Goal: Information Seeking & Learning: Learn about a topic

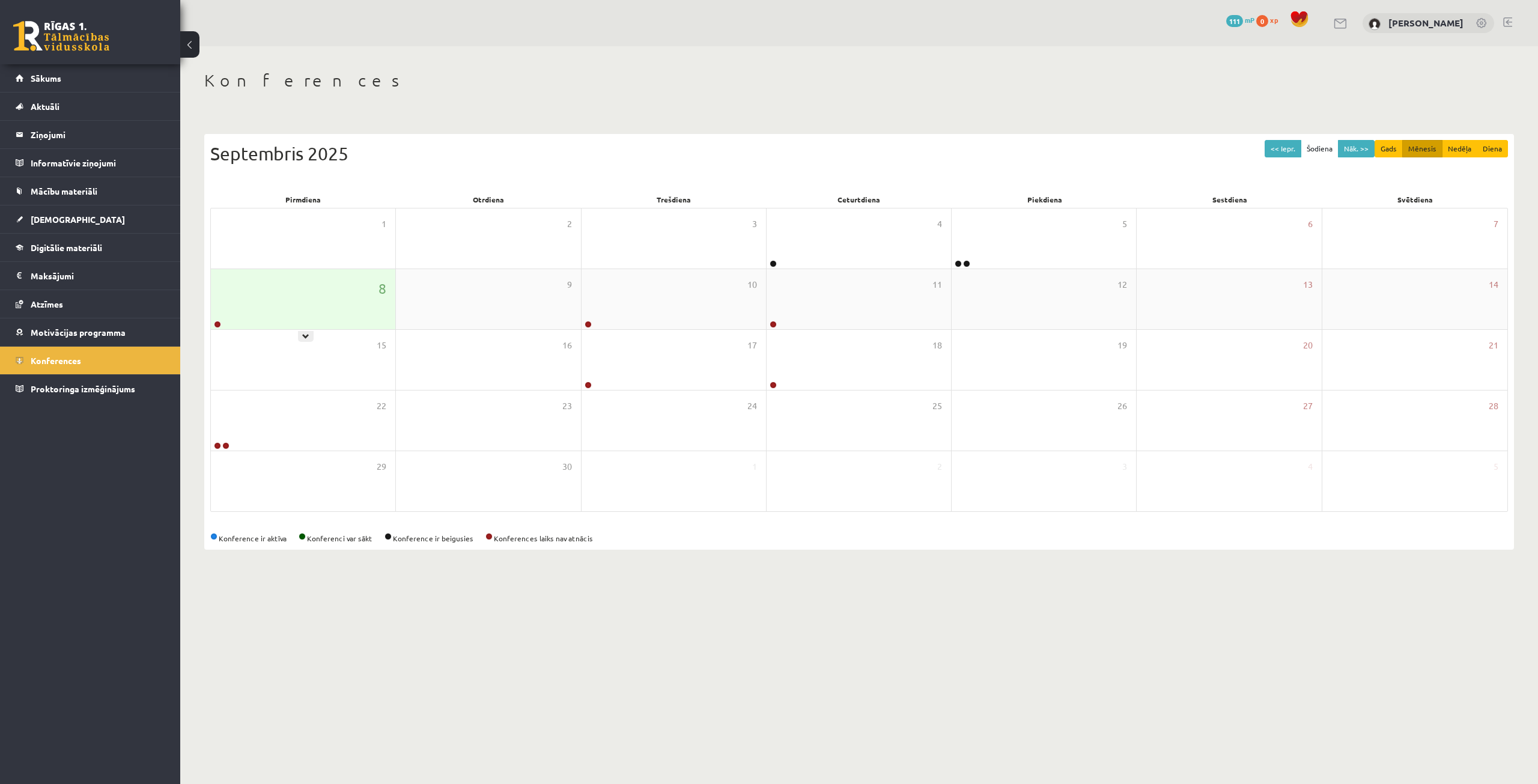
drag, startPoint x: 259, startPoint y: 301, endPoint x: 267, endPoint y: 319, distance: 19.7
click at [259, 301] on div "8" at bounding box center [303, 299] width 185 height 60
click at [319, 312] on div "8" at bounding box center [303, 299] width 185 height 60
click at [317, 317] on div "8" at bounding box center [303, 299] width 185 height 60
click at [429, 315] on div "9" at bounding box center [488, 299] width 185 height 60
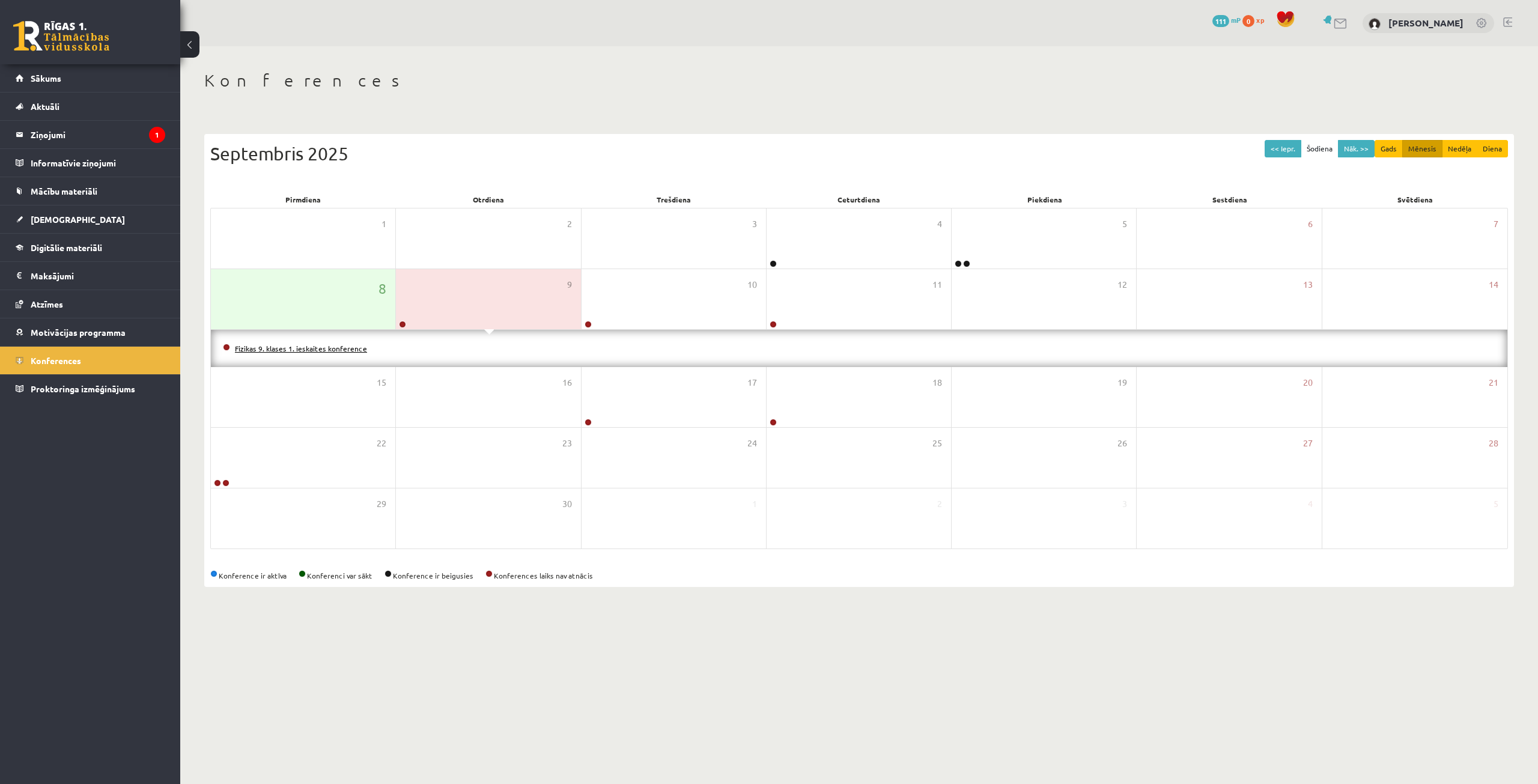
click at [328, 350] on link "Fizikas 9. klases 1. ieskaites konference" at bounding box center [300, 348] width 132 height 9
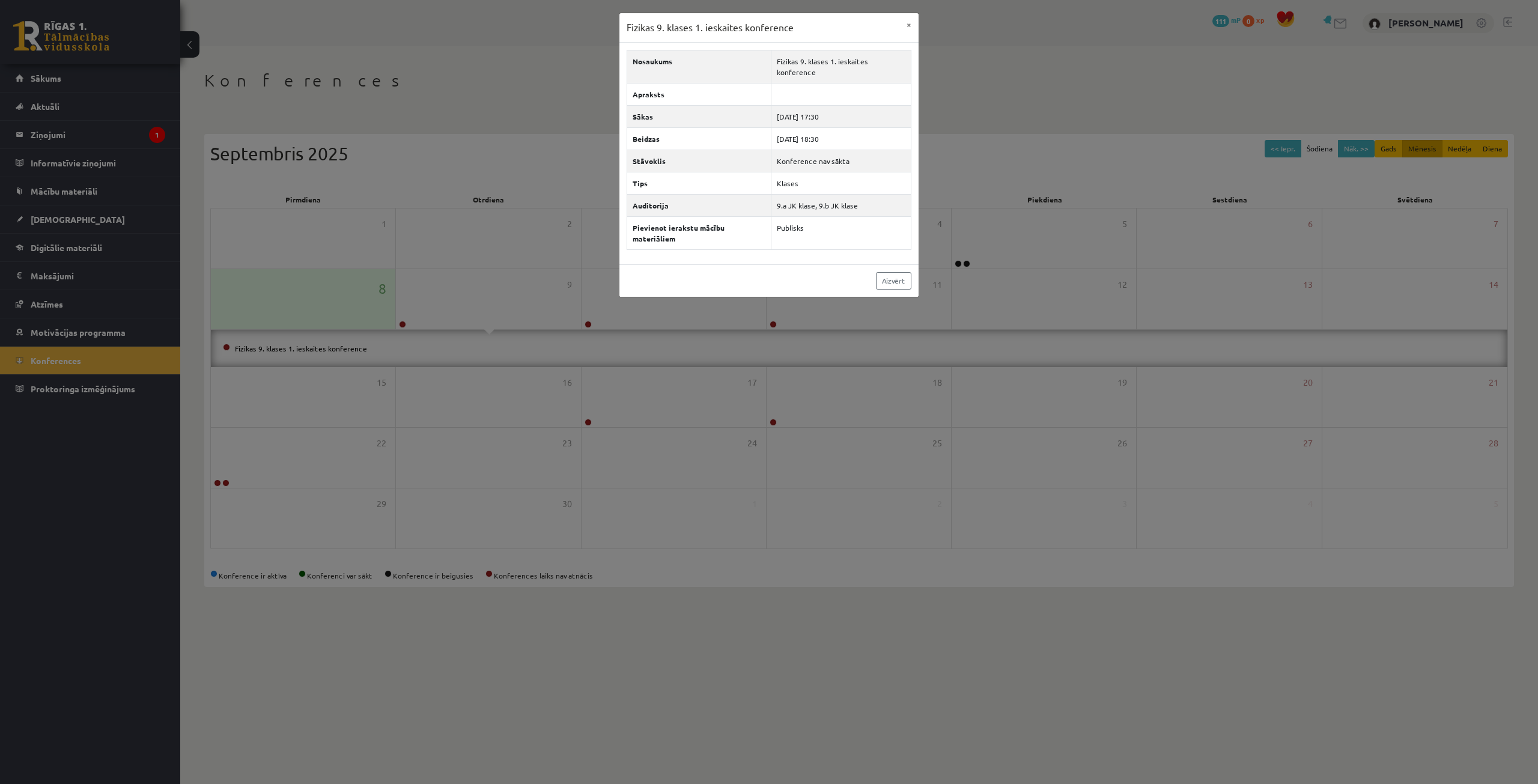
click at [327, 381] on div "Fizikas 9. klases 1. ieskaites konference × Nosaukums Fizikas 9. klases 1. iesk…" at bounding box center [769, 392] width 1538 height 784
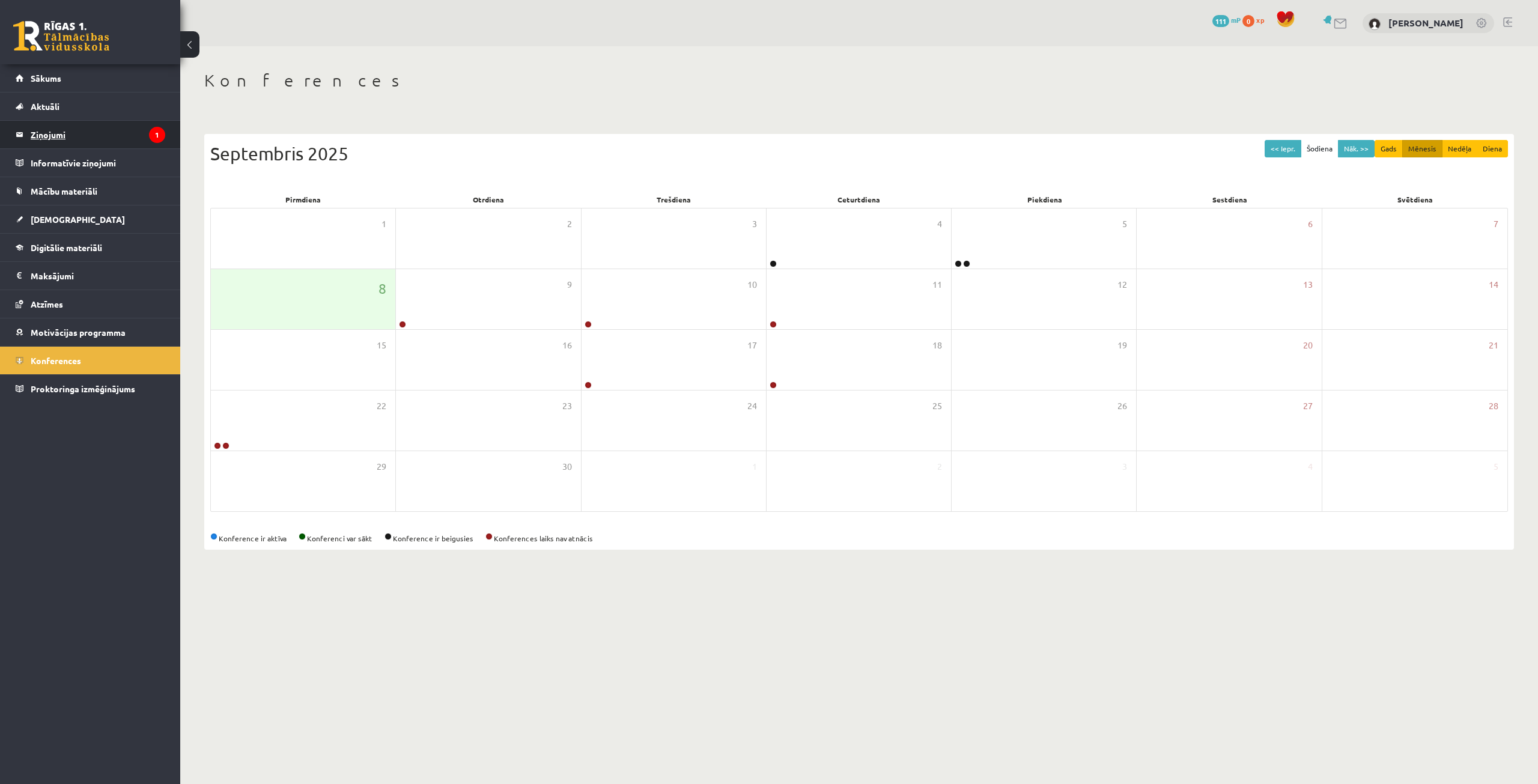
click at [111, 133] on legend "Ziņojumi 1" at bounding box center [97, 135] width 135 height 28
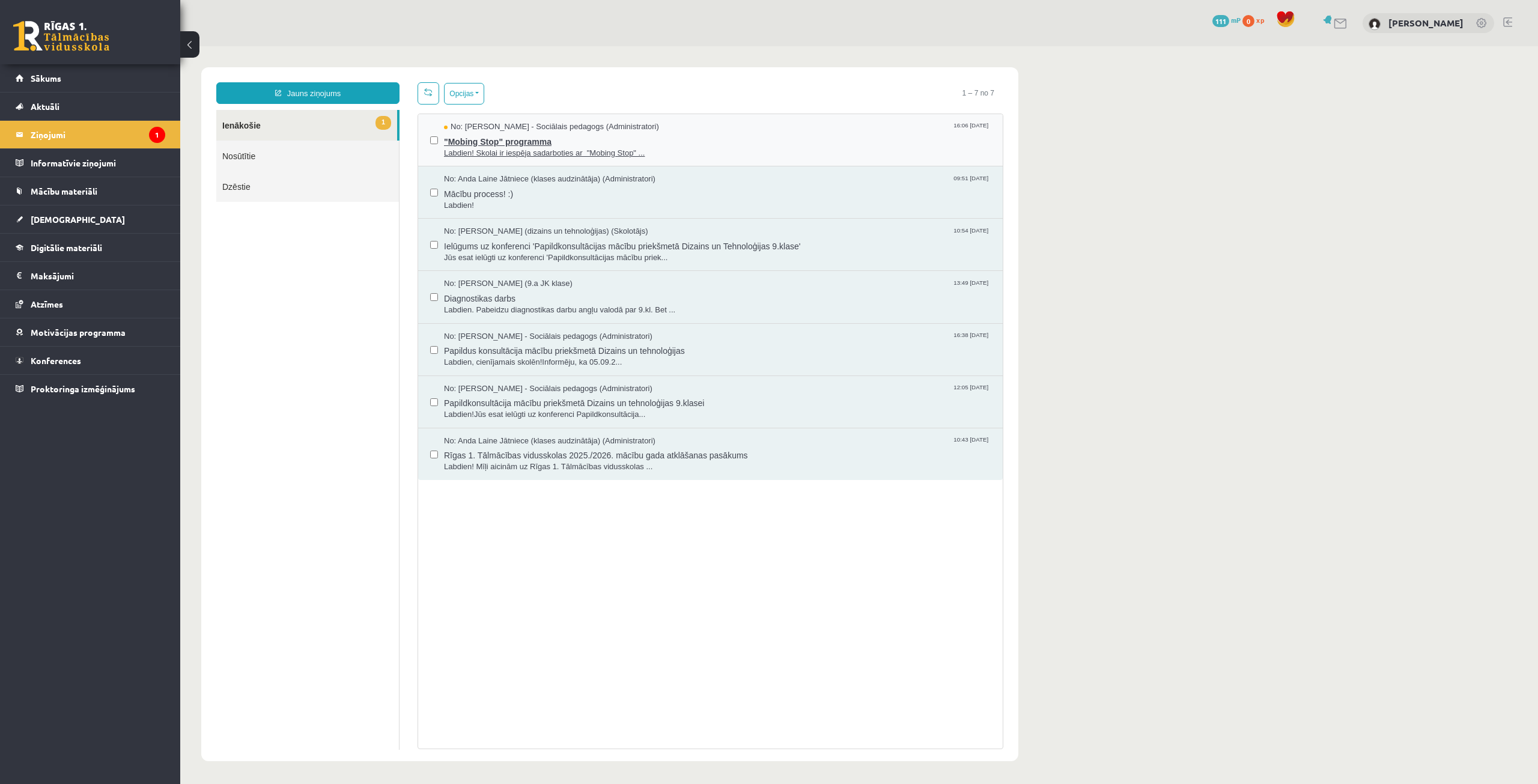
click at [547, 143] on span ""Mobing Stop" programma" at bounding box center [717, 140] width 547 height 15
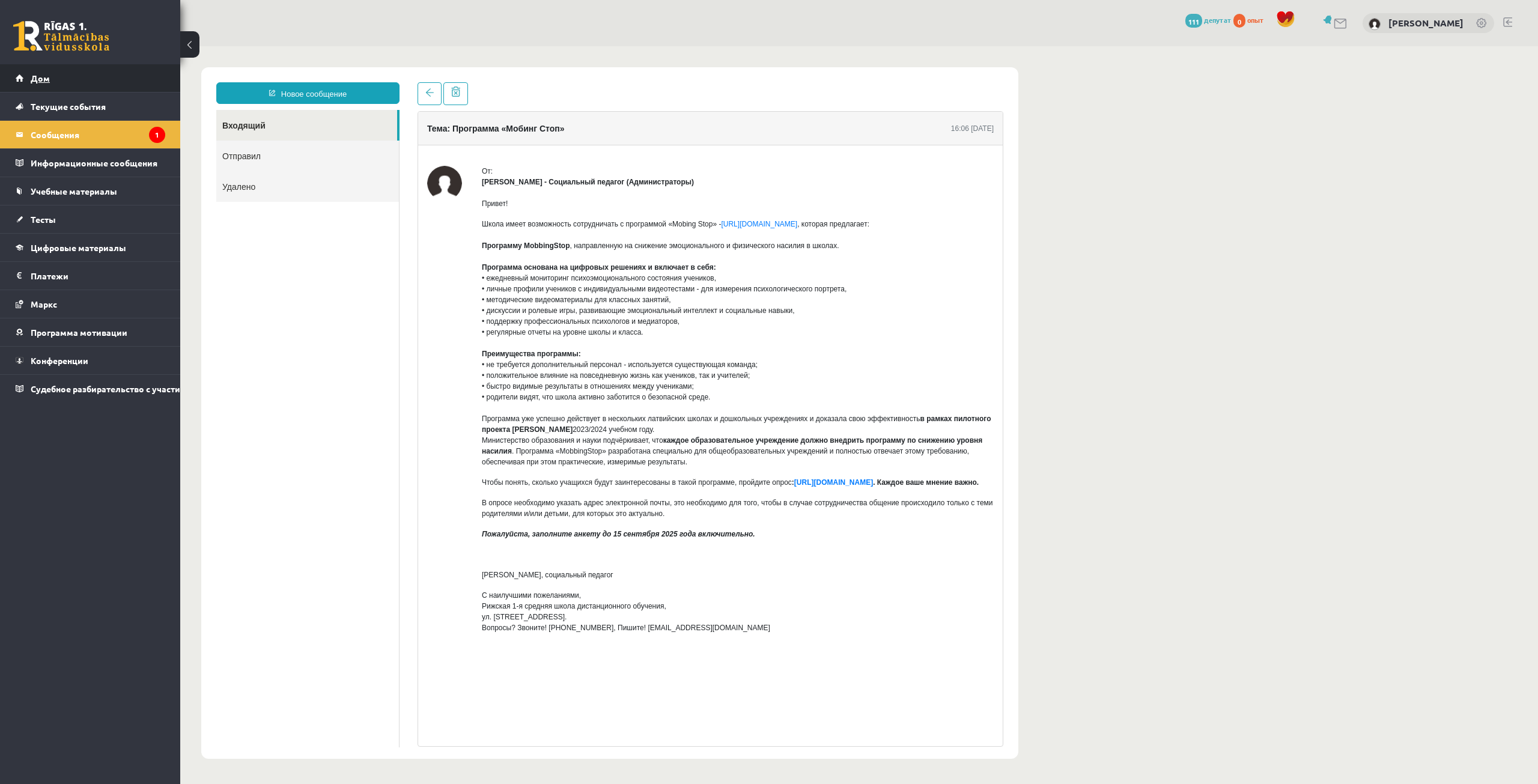
click at [102, 80] on link "Дом" at bounding box center [90, 78] width 150 height 28
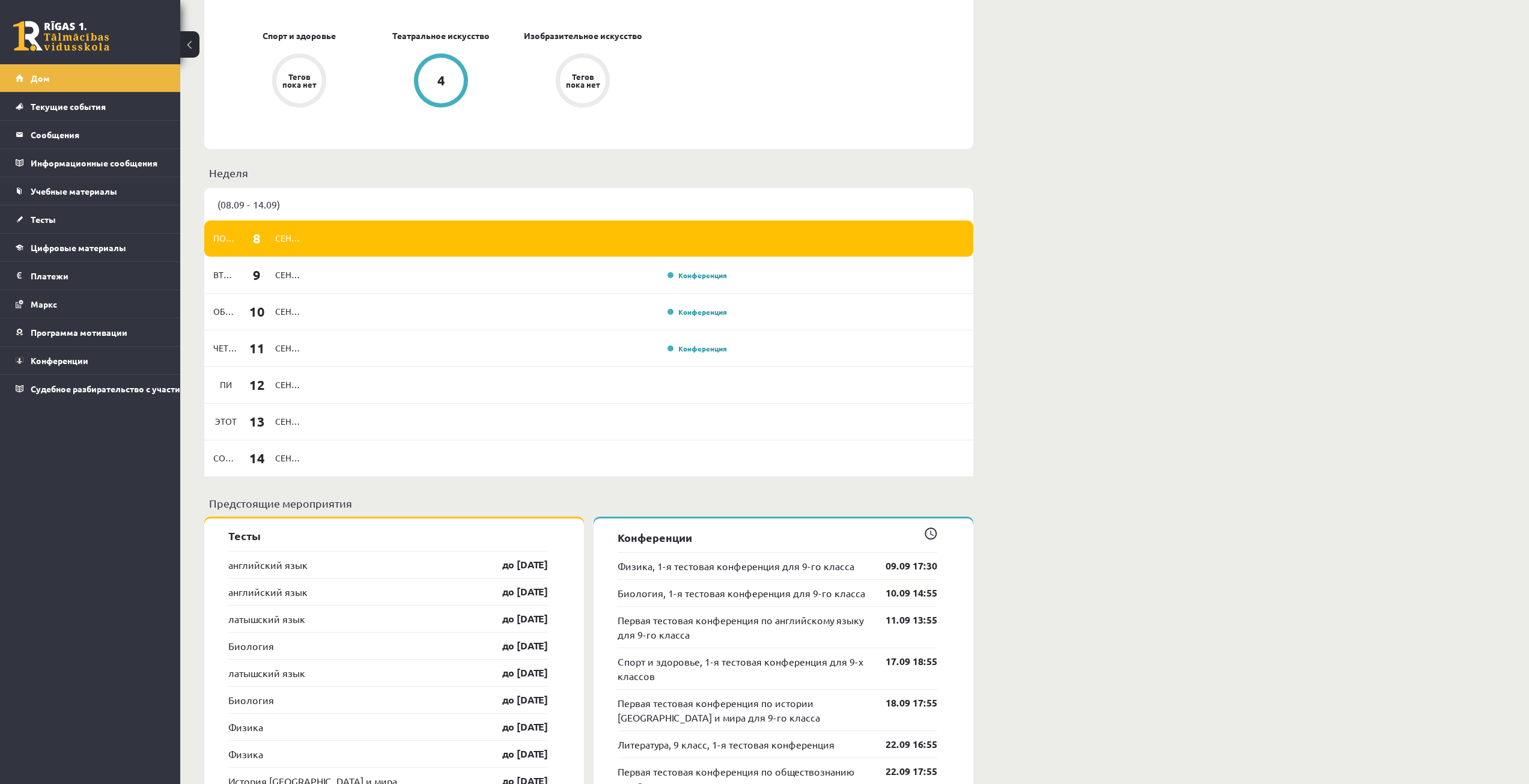
scroll to position [721, 0]
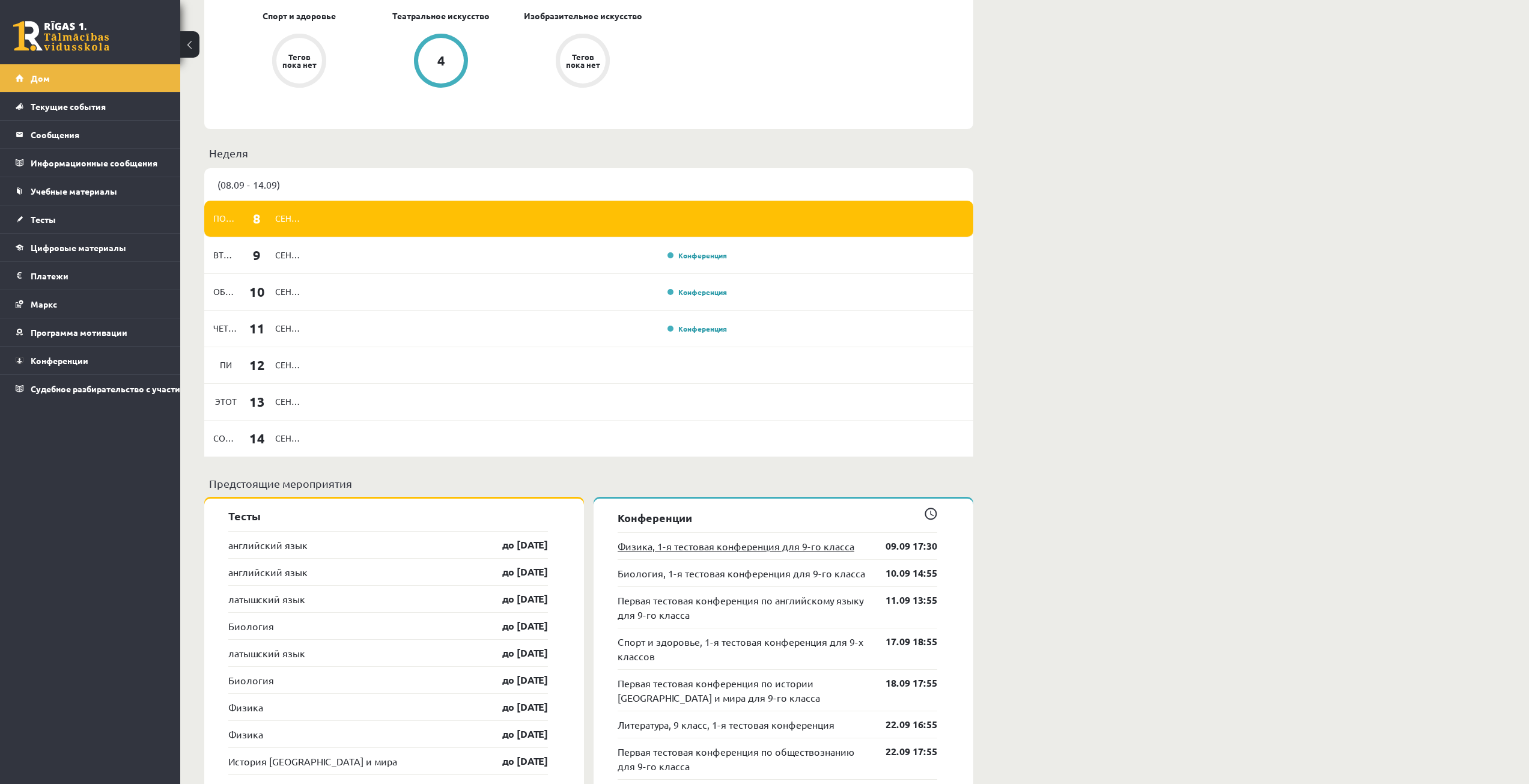
click at [823, 548] on font "Физика, 1-я тестовая конференция для 9-го класса" at bounding box center [736, 546] width 236 height 12
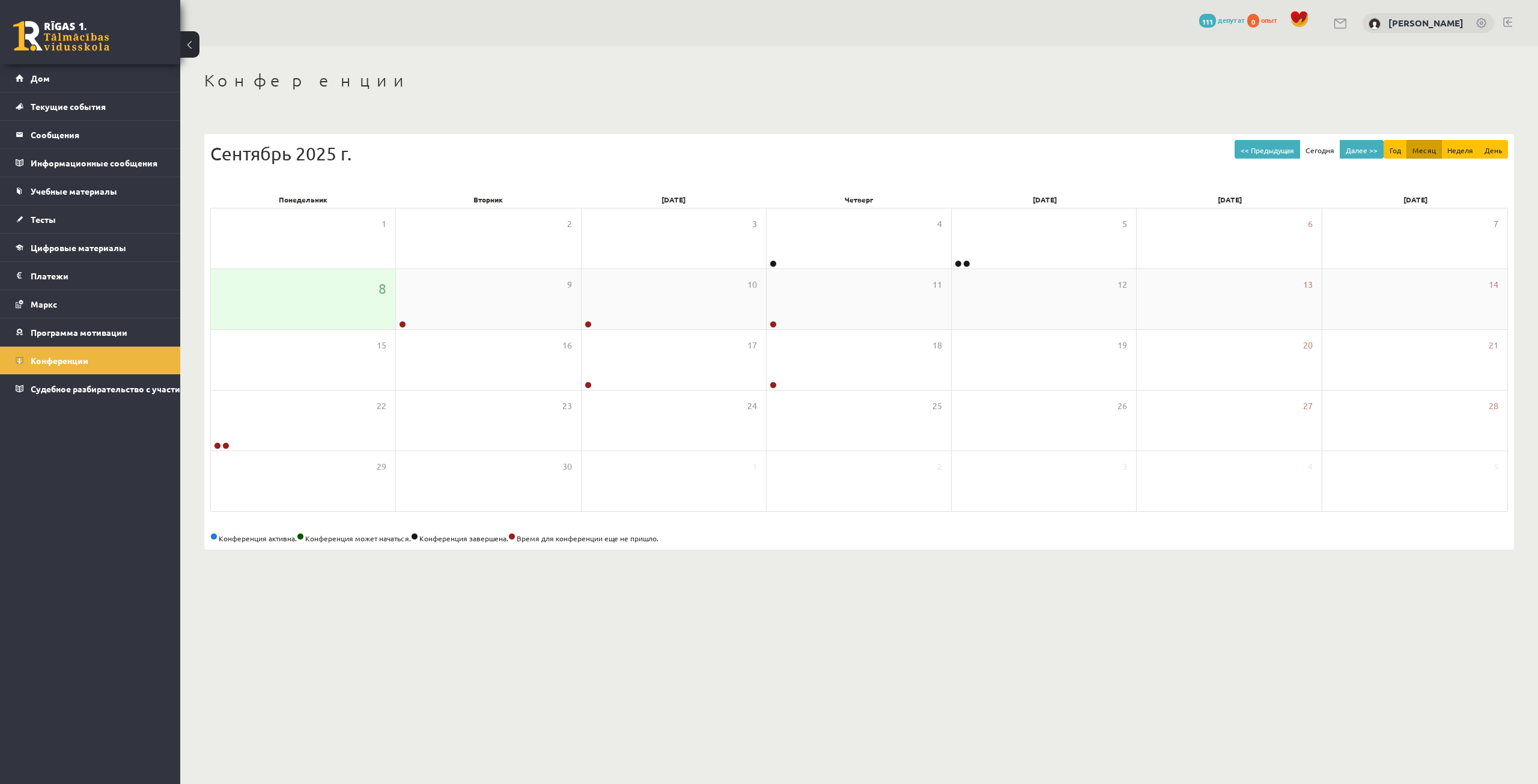
click at [364, 316] on div "8" at bounding box center [303, 299] width 185 height 60
click at [355, 351] on div "15" at bounding box center [303, 360] width 185 height 60
click at [441, 307] on div "9" at bounding box center [488, 299] width 185 height 60
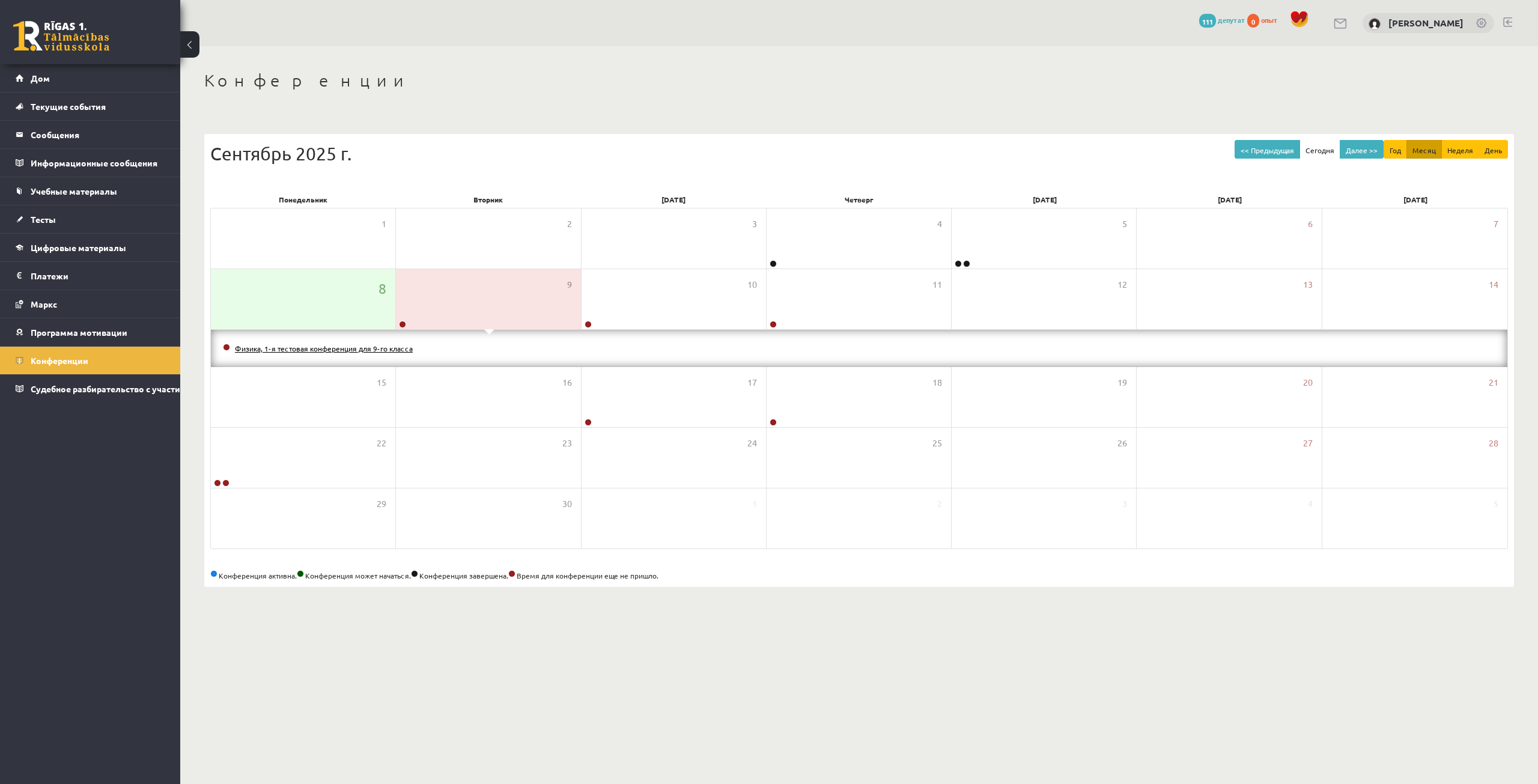
click at [379, 351] on font "Физика, 1-я тестовая конференция для 9-го класса" at bounding box center [323, 348] width 178 height 9
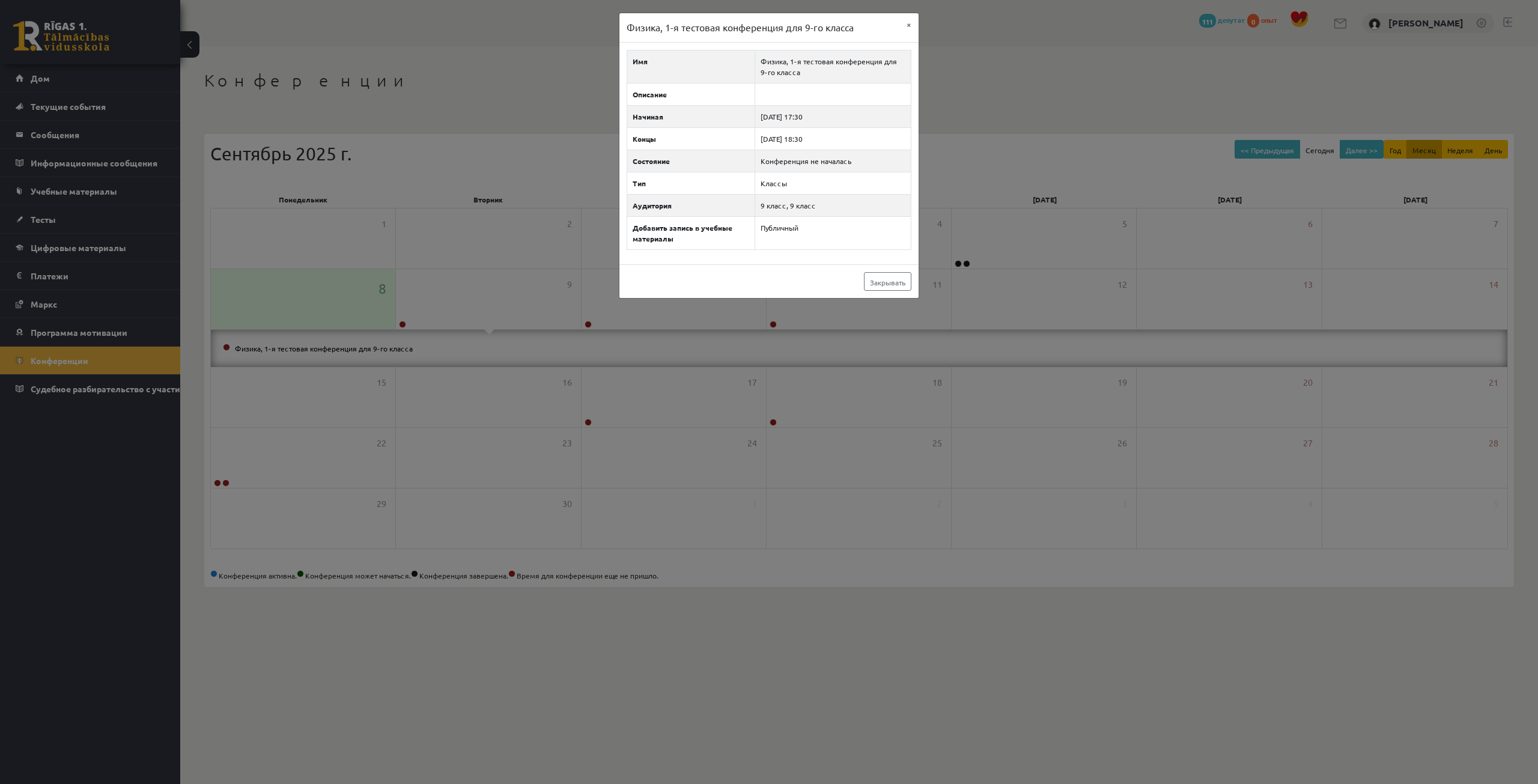
drag, startPoint x: 588, startPoint y: 345, endPoint x: 574, endPoint y: 336, distance: 16.6
click at [584, 344] on div "Физика, 1-я тестовая конференция для 9-го класса × Имя Физика, 1-я тестовая кон…" at bounding box center [769, 392] width 1538 height 784
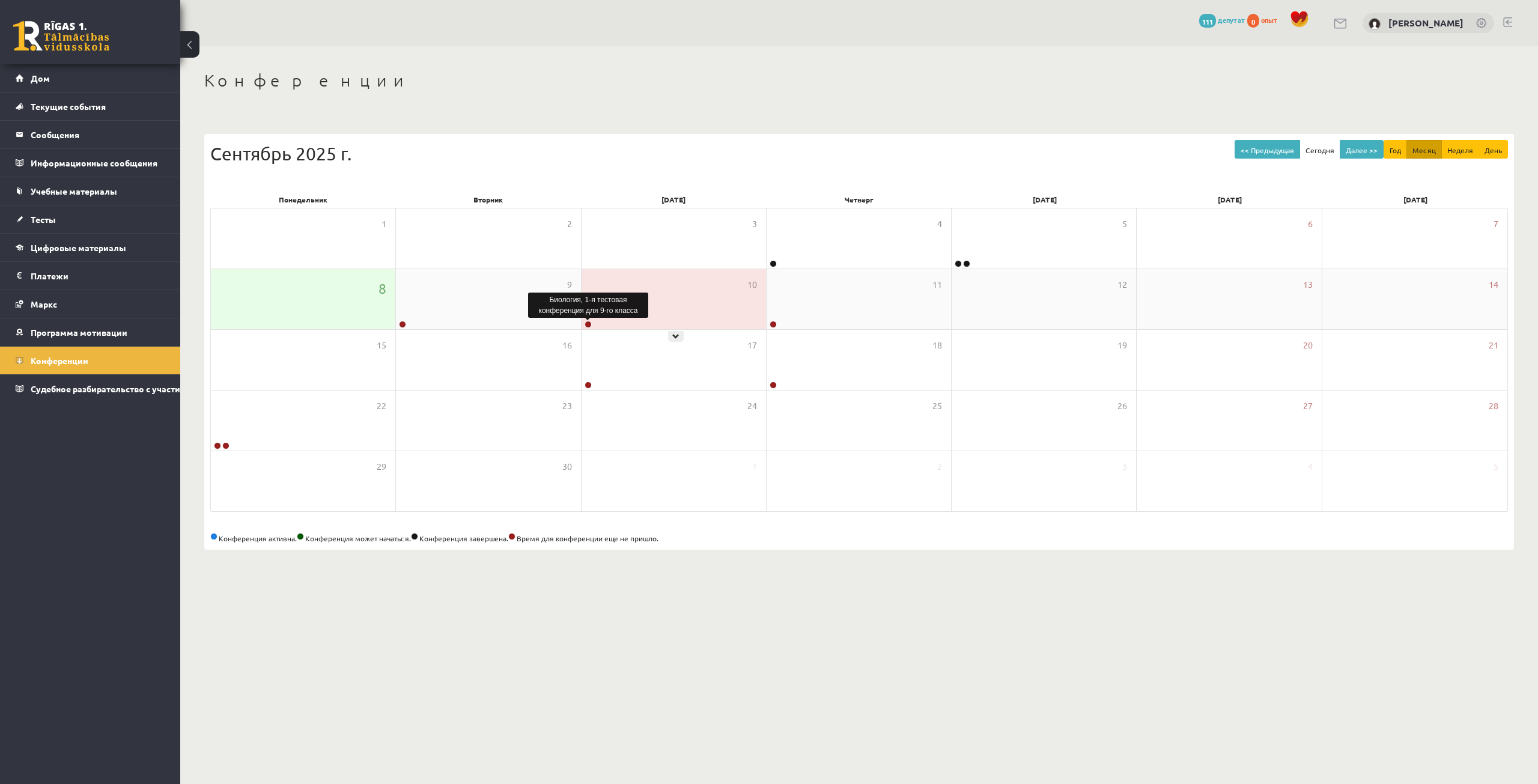
click at [589, 327] on link at bounding box center [588, 324] width 7 height 7
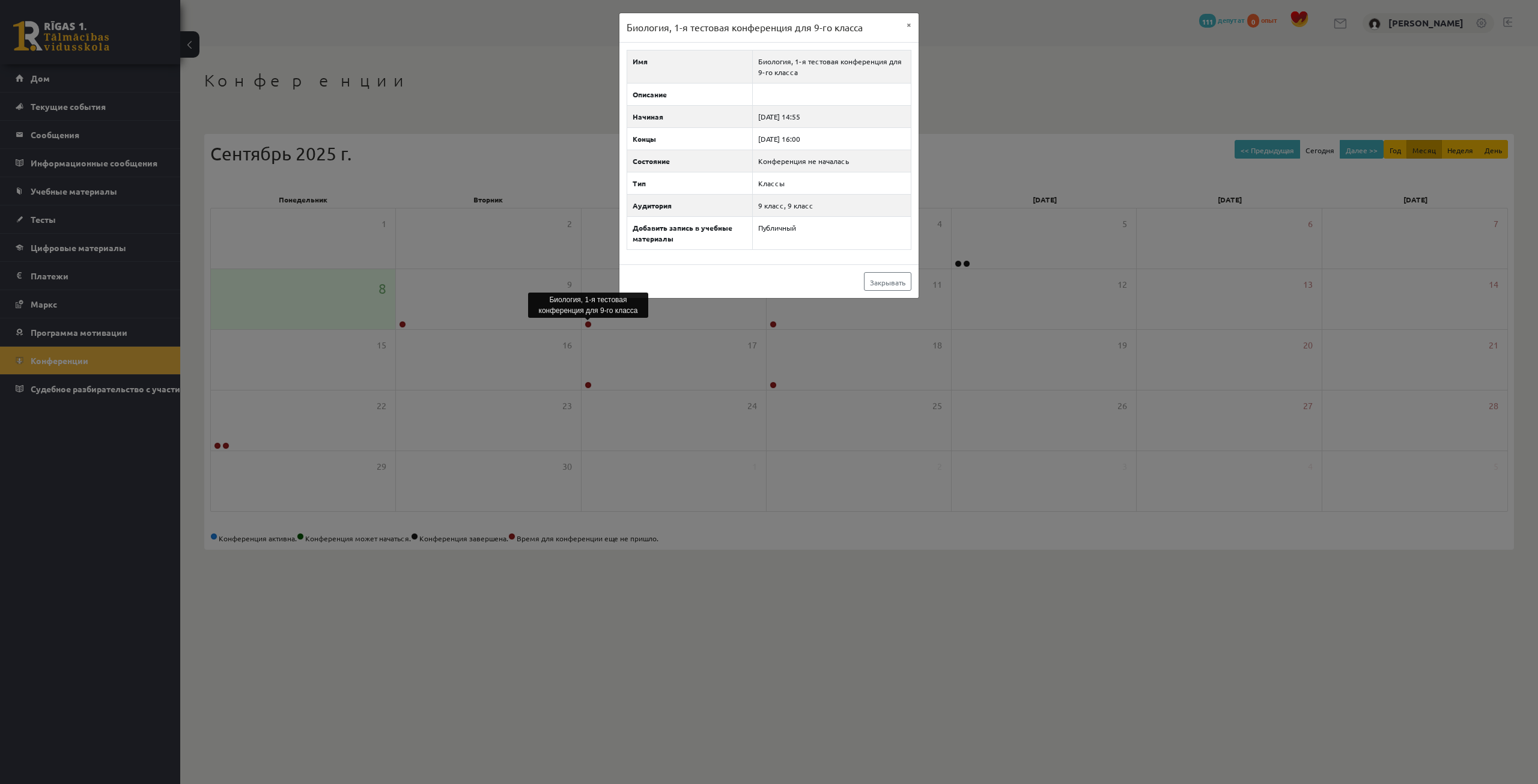
click at [589, 379] on div "Биология, 1-я тестовая конференция для 9-го класса × Имя Биология, 1-я тестовая…" at bounding box center [769, 392] width 1538 height 784
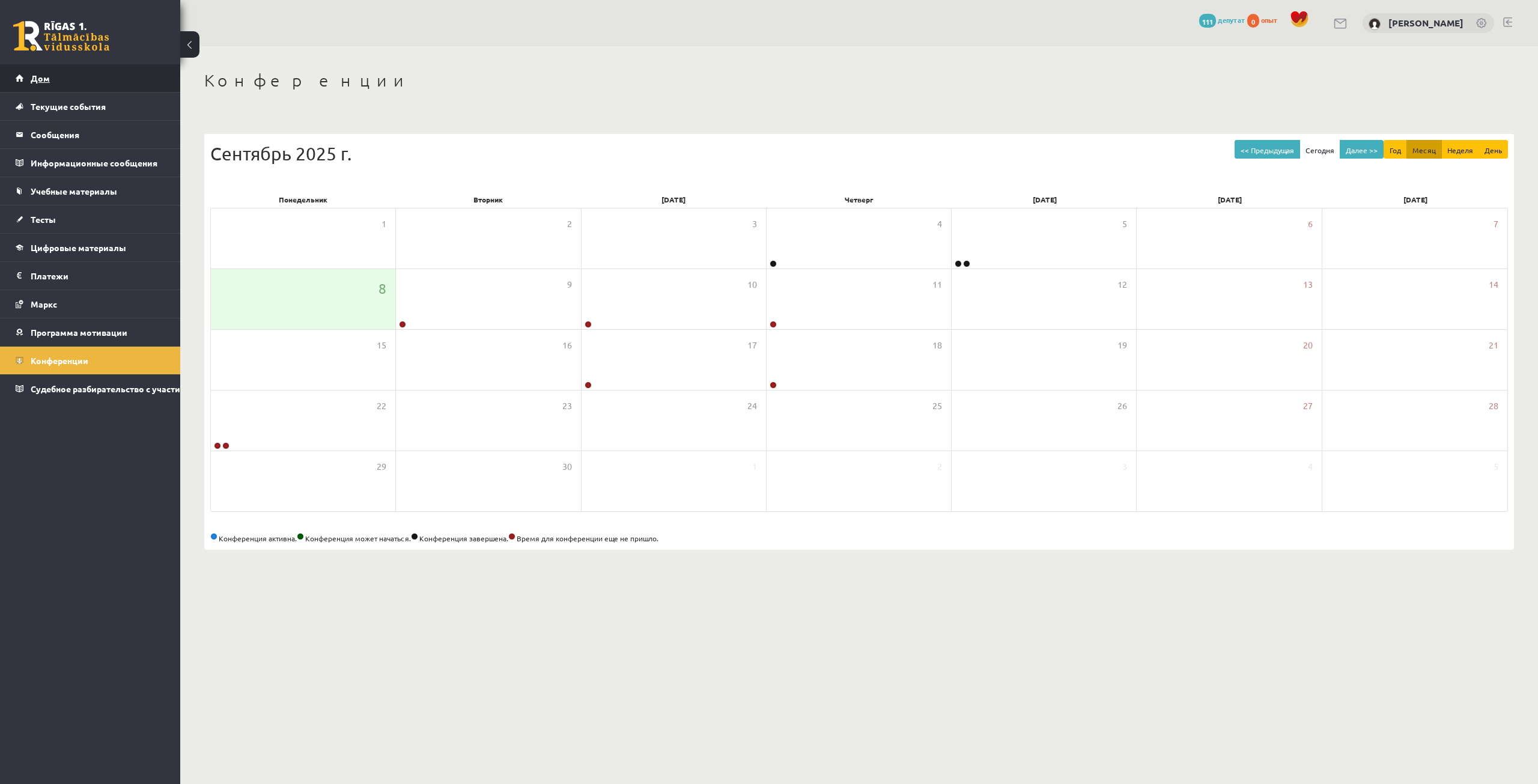
click at [101, 75] on link "Дом" at bounding box center [90, 78] width 150 height 28
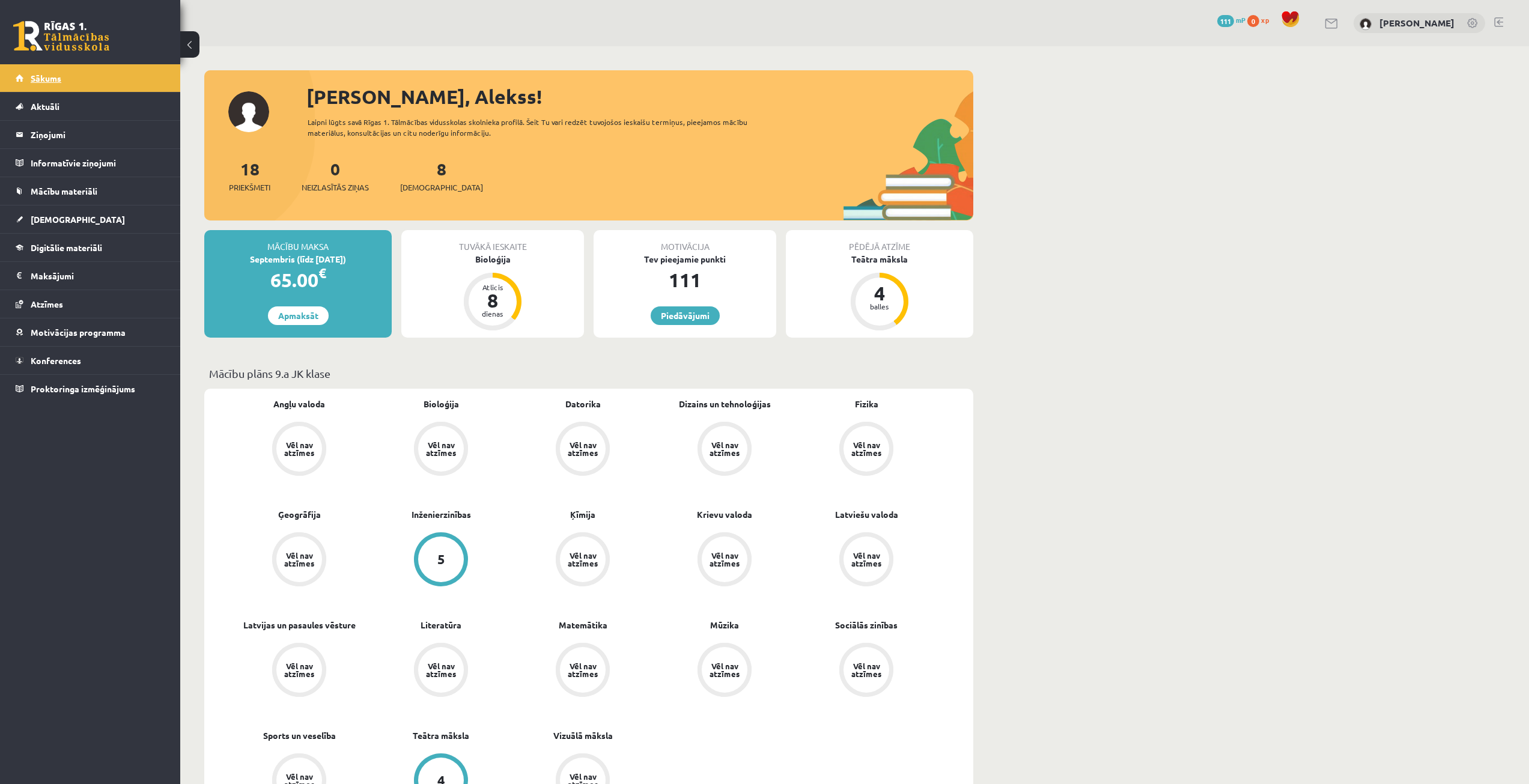
click at [59, 68] on link "Sākums" at bounding box center [90, 78] width 150 height 28
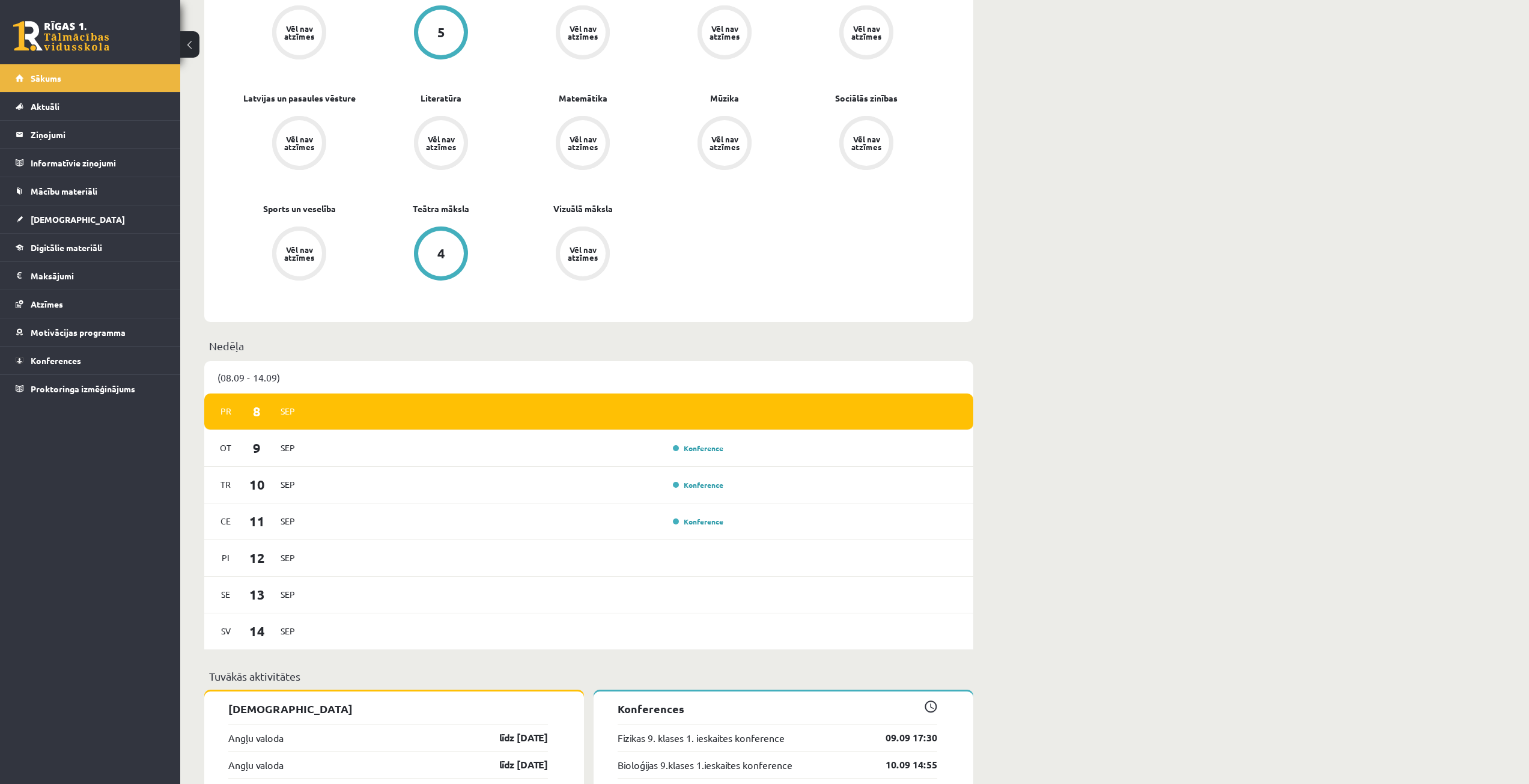
scroll to position [661, 0]
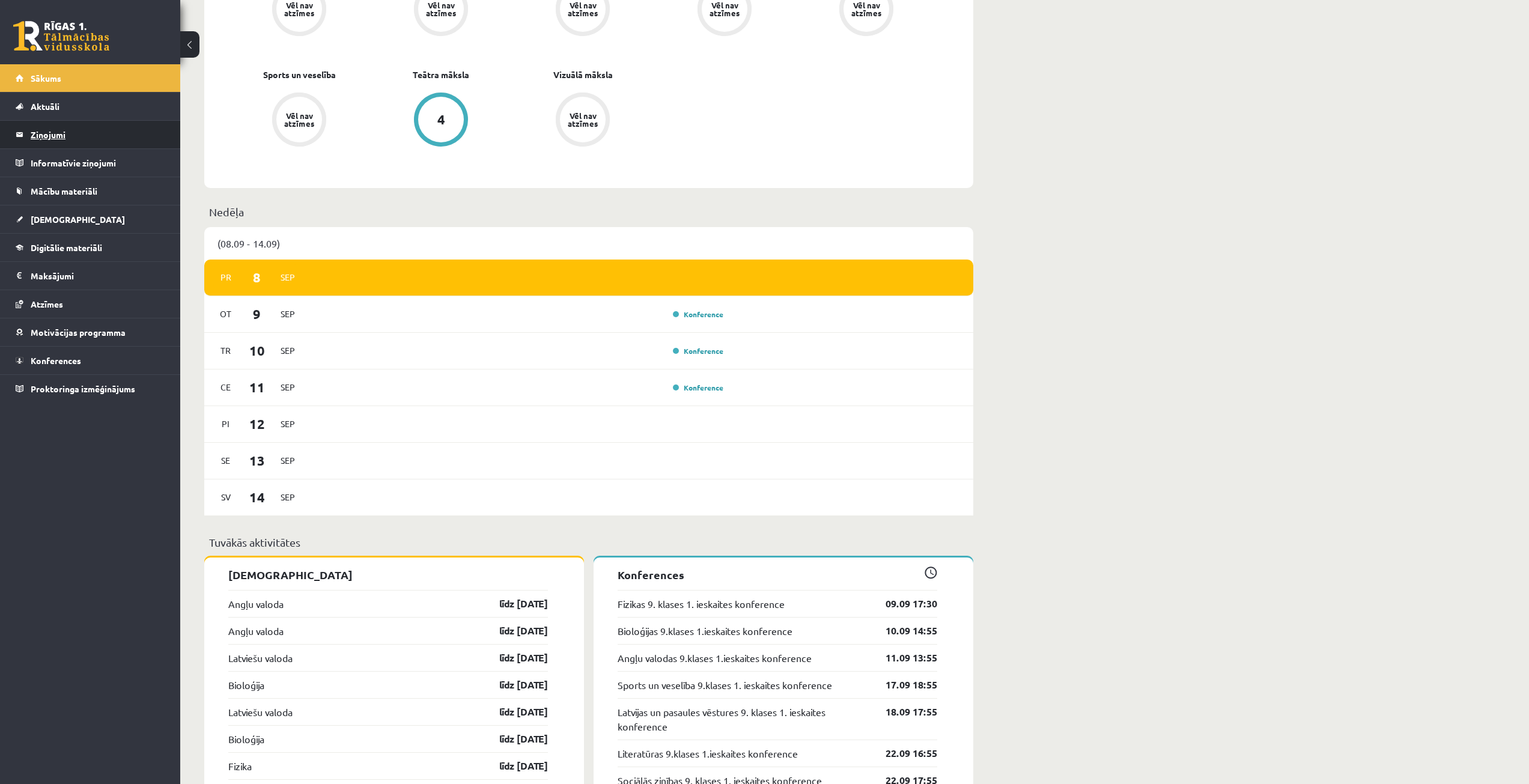
click at [73, 128] on legend "Ziņojumi 0" at bounding box center [97, 135] width 135 height 28
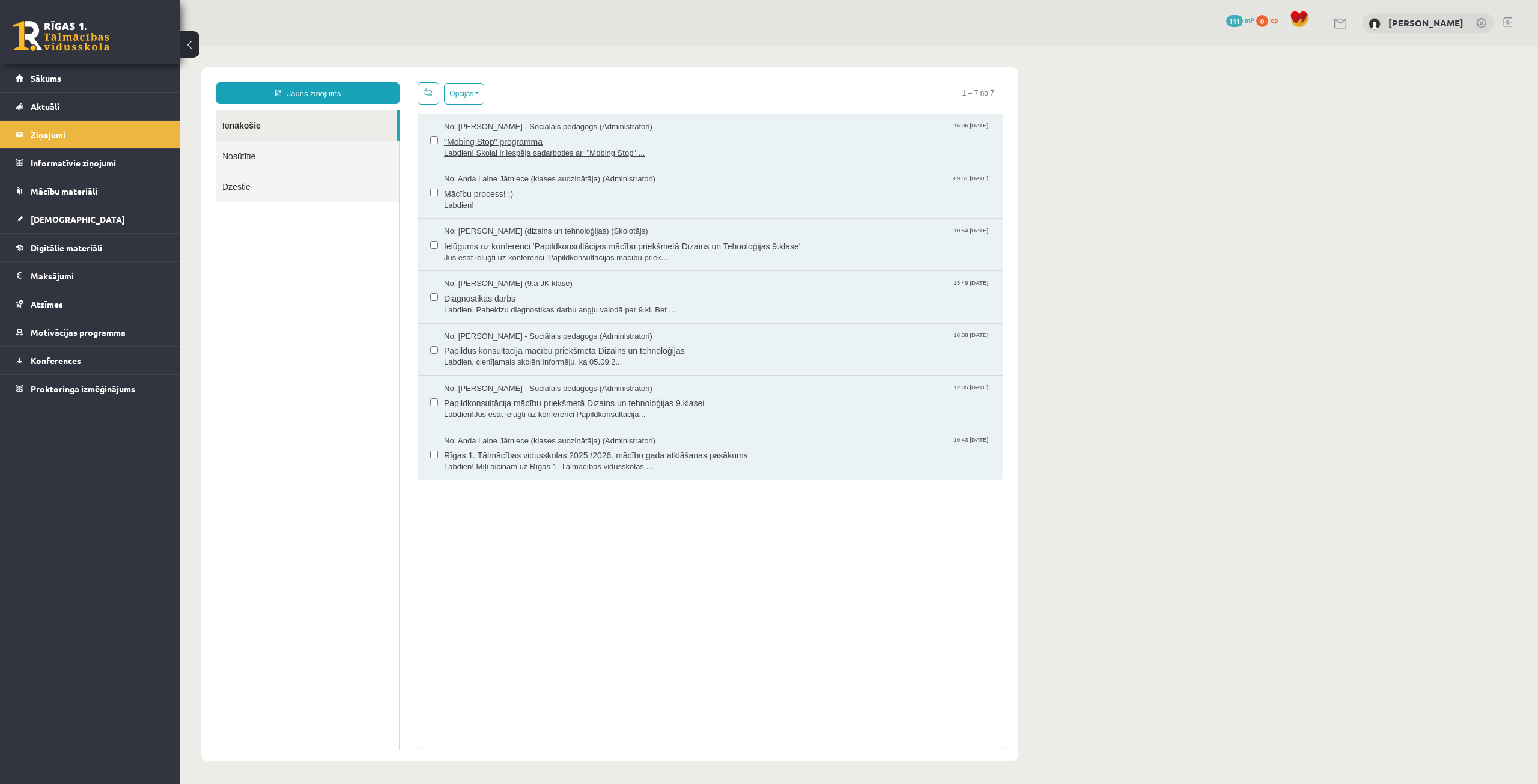
click at [538, 138] on span ""Mobing Stop" programma" at bounding box center [717, 140] width 547 height 15
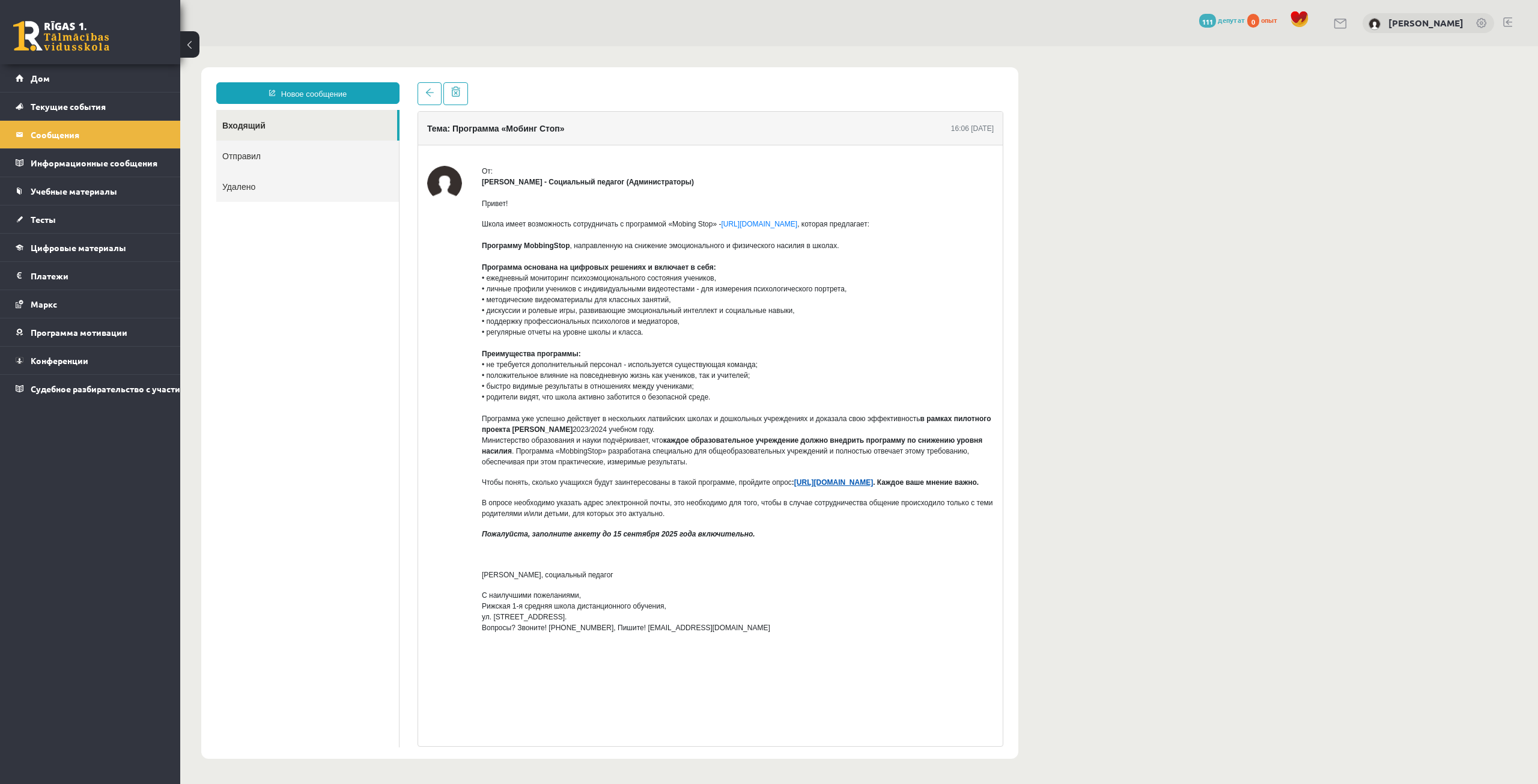
click at [873, 483] on font "[URL][DOMAIN_NAME]" at bounding box center [834, 482] width 78 height 8
click at [135, 170] on legend "Informatīvie ziņojumi 0" at bounding box center [97, 163] width 135 height 28
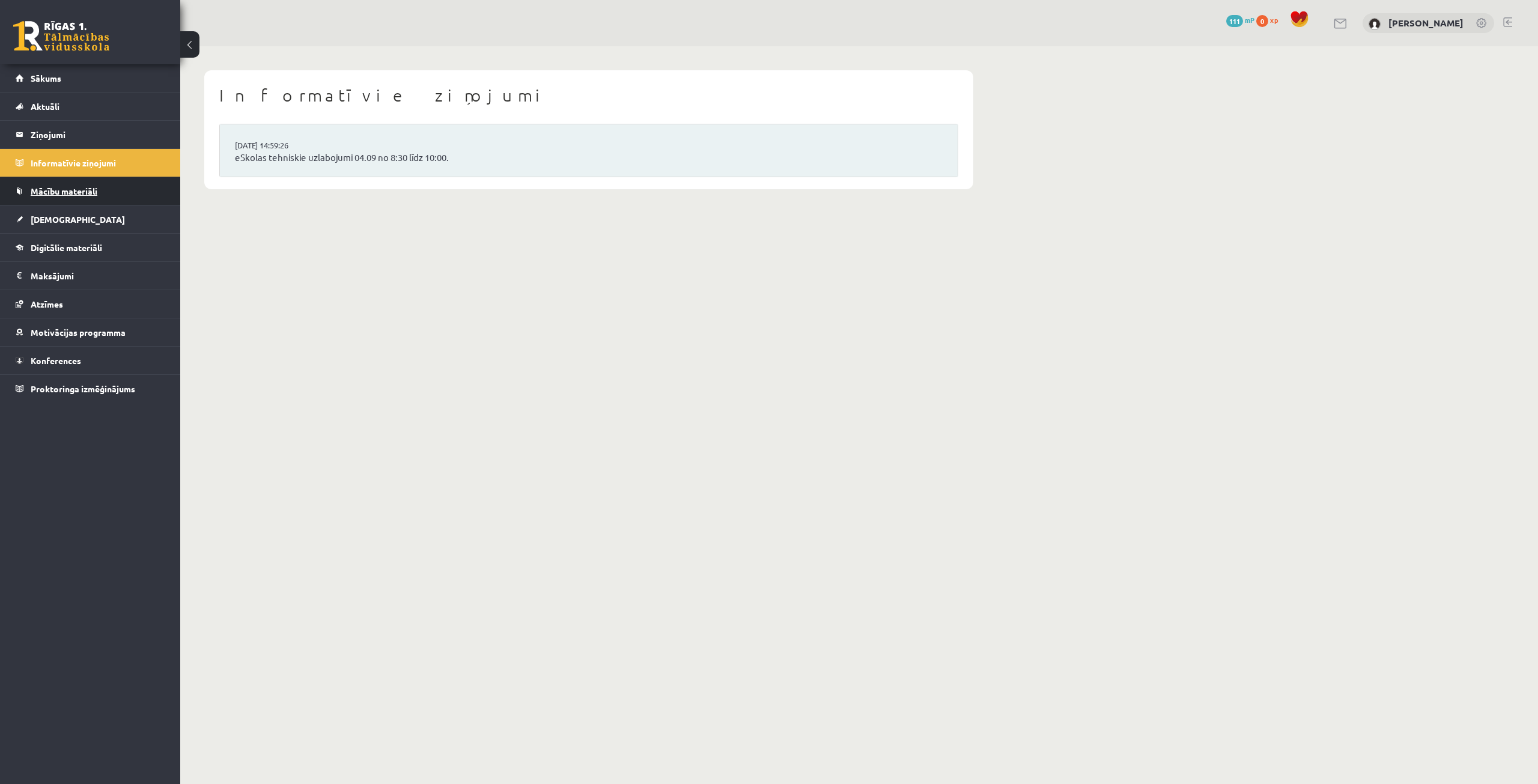
click at [135, 184] on link "Mācību materiāli" at bounding box center [90, 191] width 150 height 28
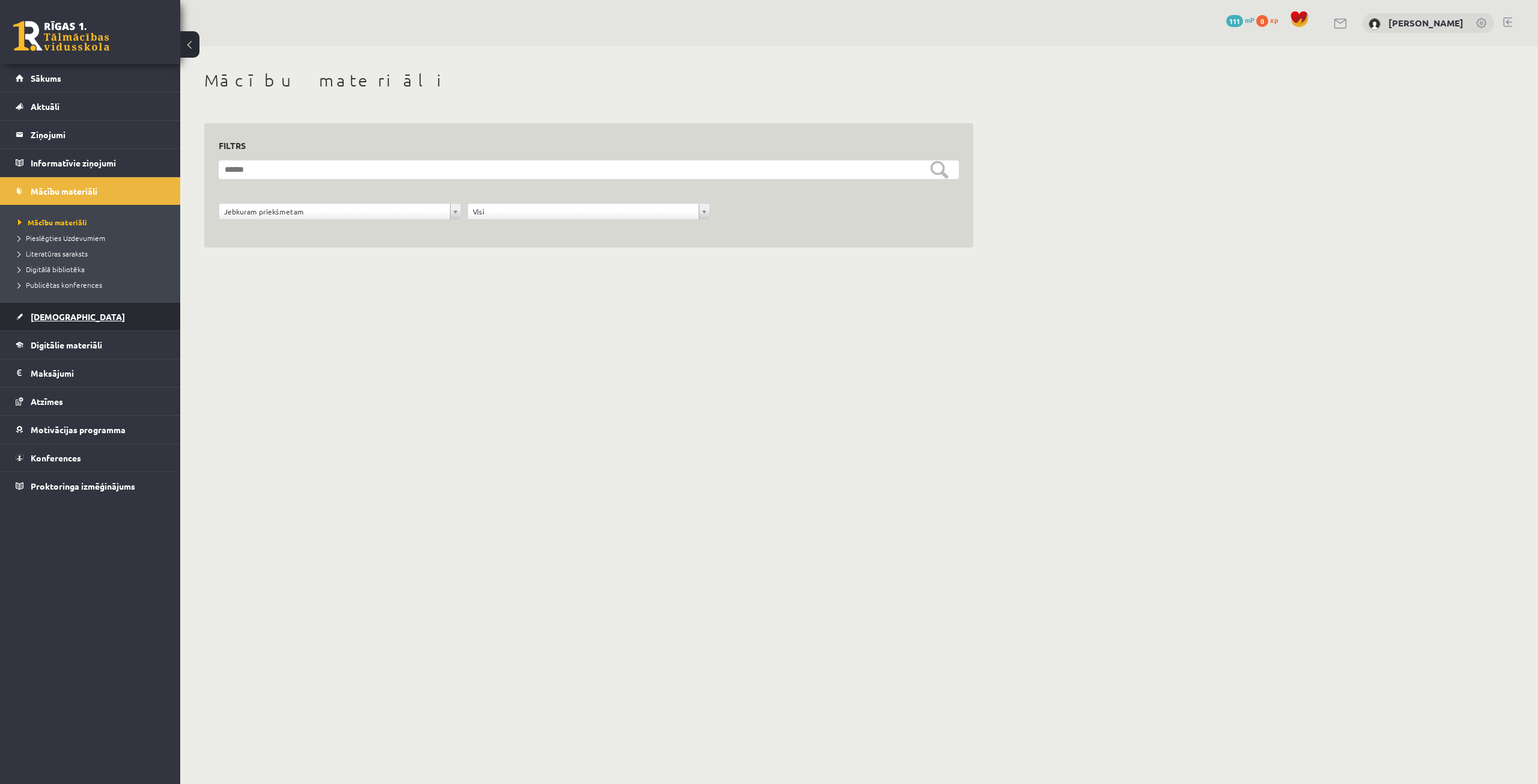
click at [94, 317] on link "[DEMOGRAPHIC_DATA]" at bounding box center [90, 317] width 150 height 28
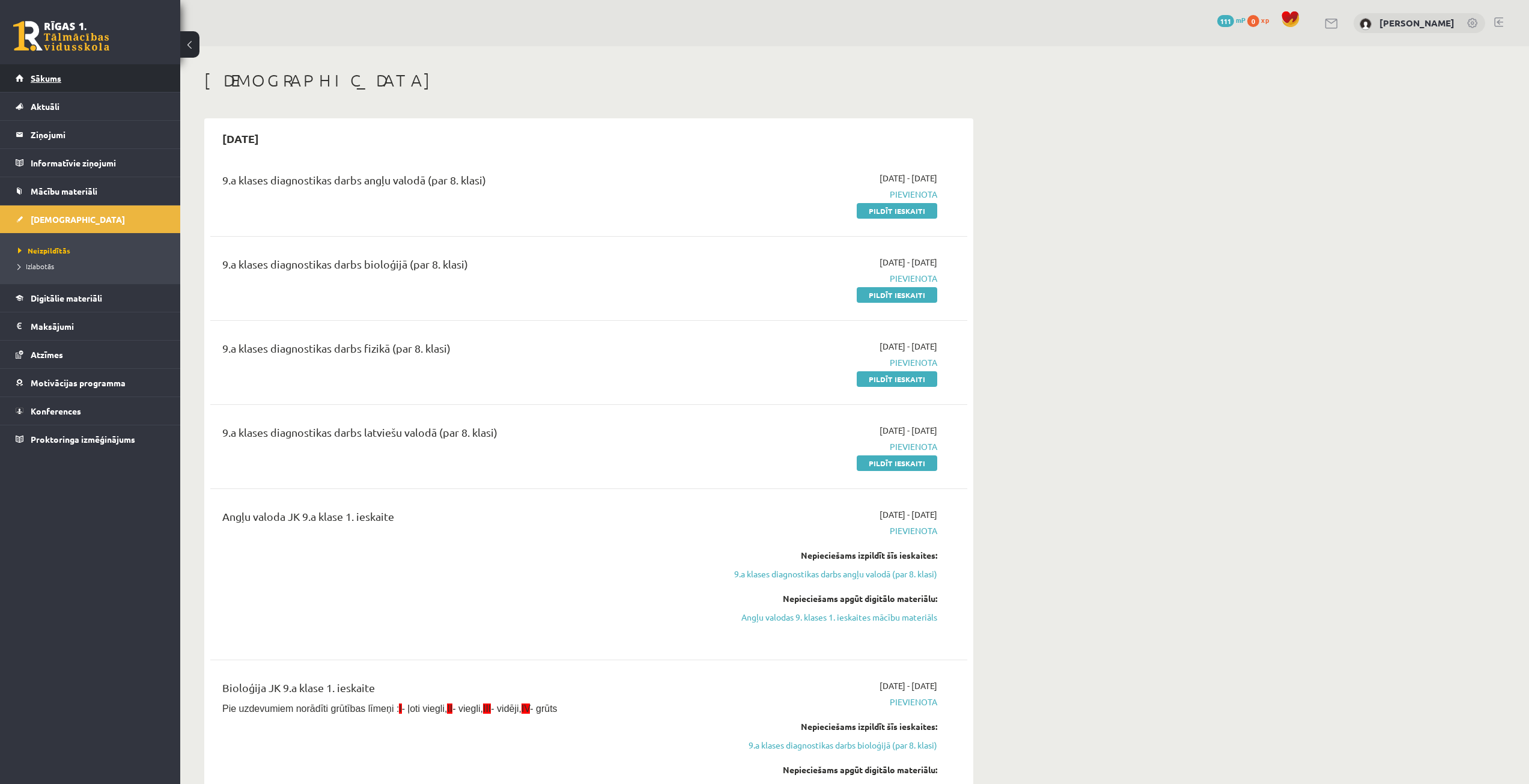
click at [73, 76] on link "Sākums" at bounding box center [90, 78] width 150 height 28
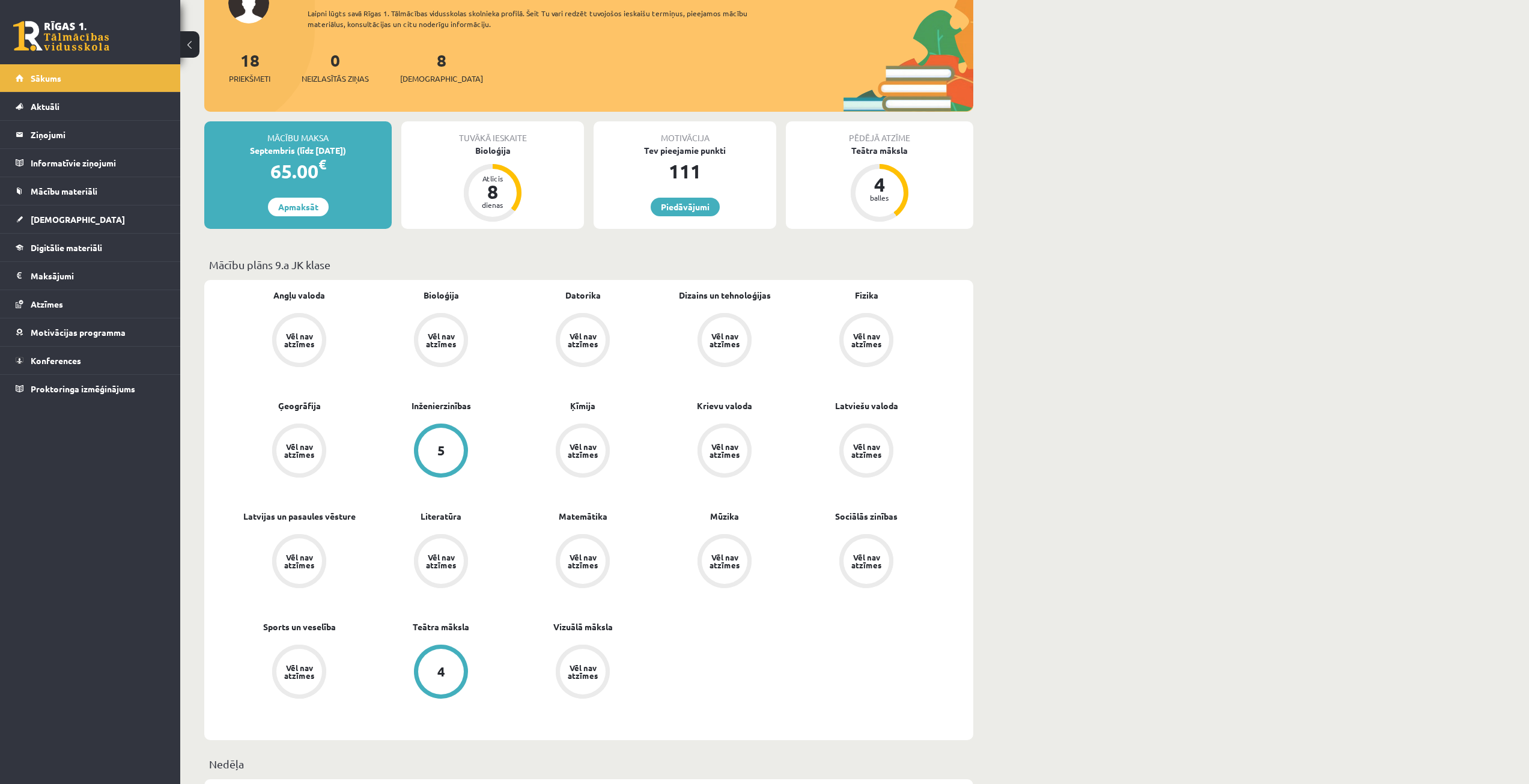
scroll to position [120, 0]
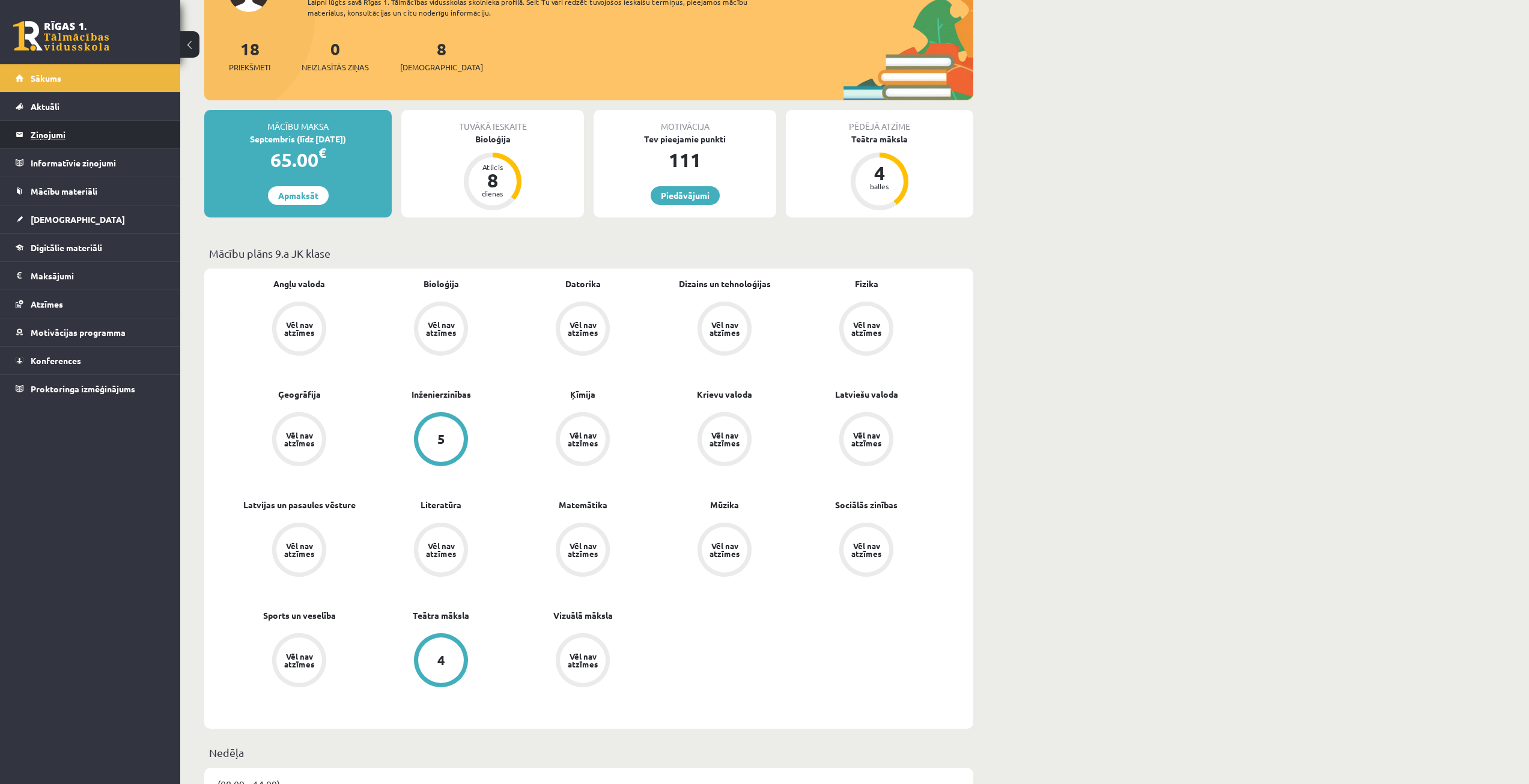
click at [80, 131] on legend "Ziņojumi 0" at bounding box center [97, 135] width 135 height 28
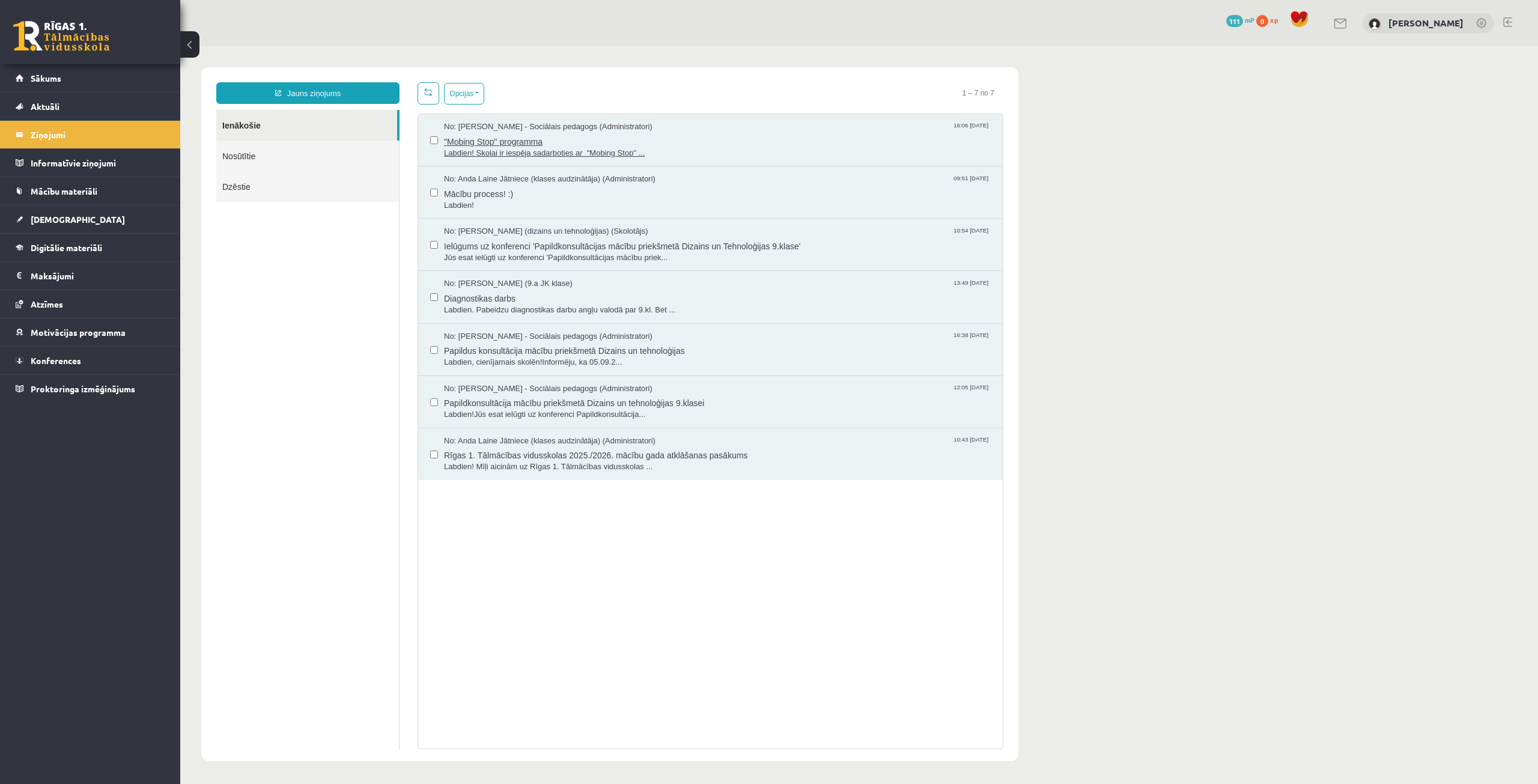
click at [530, 136] on span ""Mobing Stop" programma" at bounding box center [717, 140] width 547 height 15
